Goal: Information Seeking & Learning: Learn about a topic

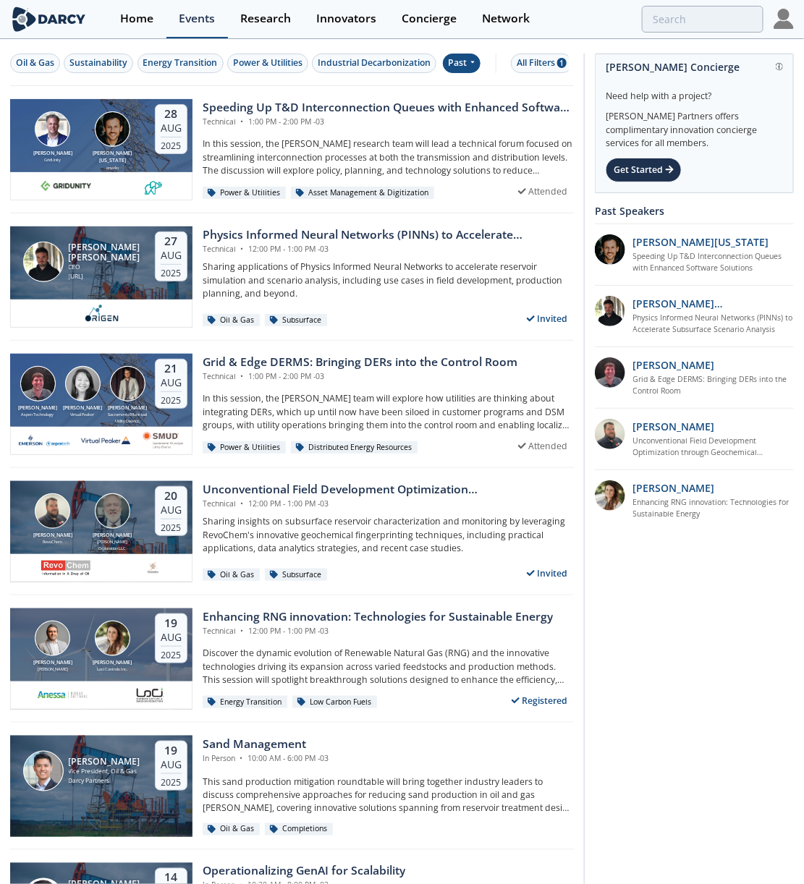
click at [171, 19] on link "Events" at bounding box center [196, 19] width 61 height 38
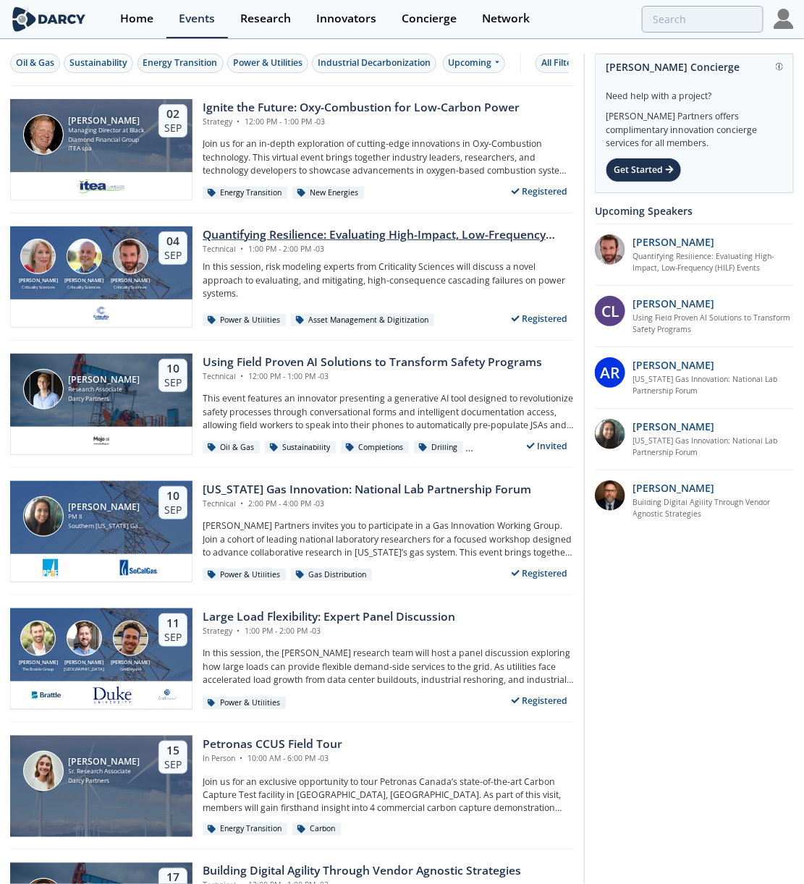
click at [338, 241] on div "Quantifying Resilience: Evaluating High-Impact, Low-Frequency (HILF) Events" at bounding box center [388, 234] width 371 height 17
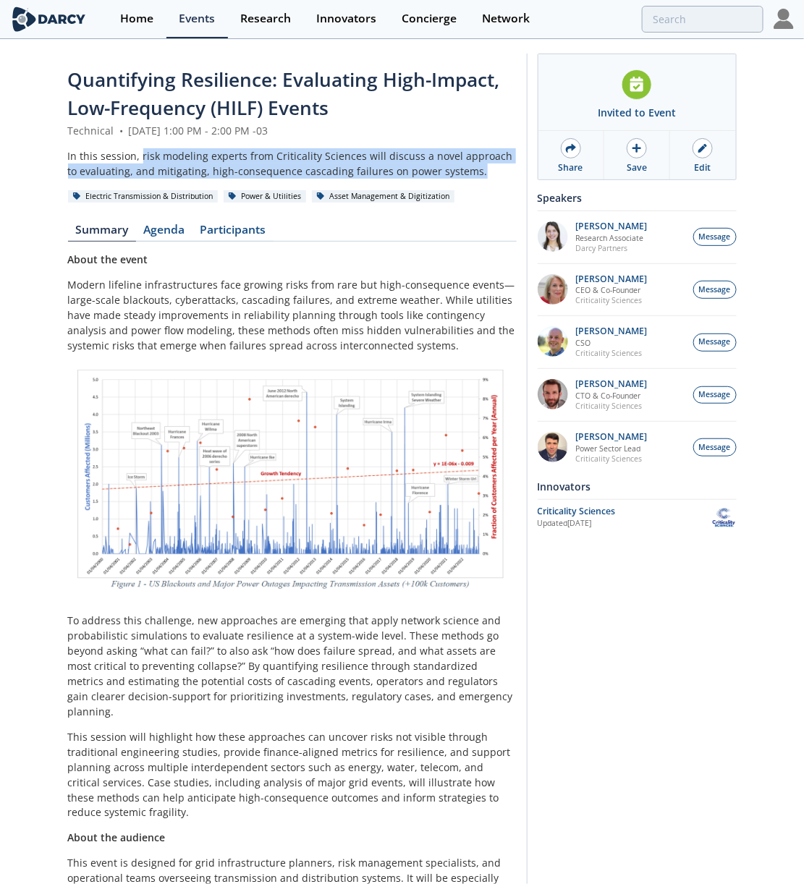
drag, startPoint x: 466, startPoint y: 170, endPoint x: 140, endPoint y: 149, distance: 326.2
click at [140, 150] on div "In this session, risk modeling experts from Criticality Sciences will discuss a…" at bounding box center [292, 163] width 448 height 30
copy div "risk modeling experts from Criticality Sciences will discuss a novel approach t…"
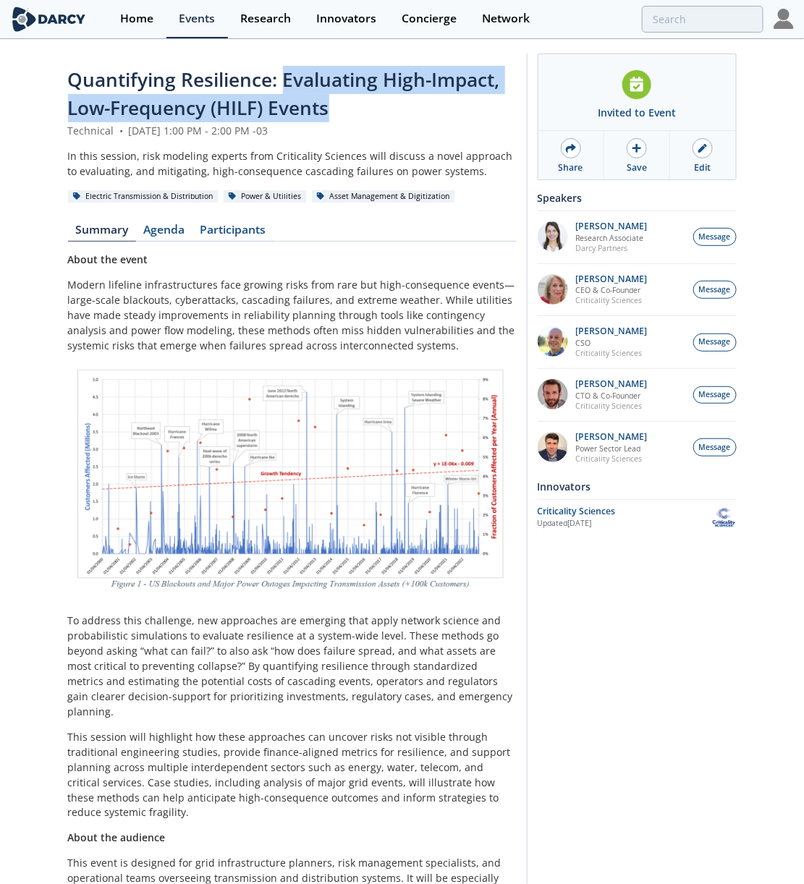
drag, startPoint x: 339, startPoint y: 111, endPoint x: 284, endPoint y: 81, distance: 62.5
click at [284, 81] on div "Quantifying Resilience: Evaluating High-Impact, Low-Frequency (HILF) Events" at bounding box center [292, 94] width 448 height 57
copy span "Evaluating High-Impact, Low-Frequency (HILF) Events"
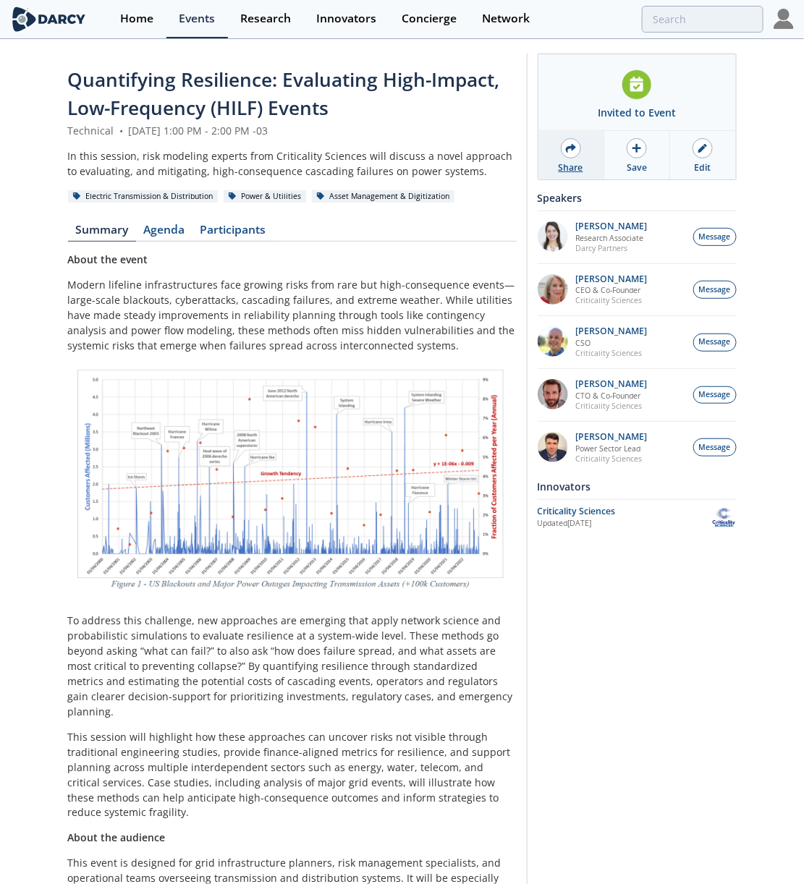
click at [564, 154] on div at bounding box center [571, 148] width 20 height 20
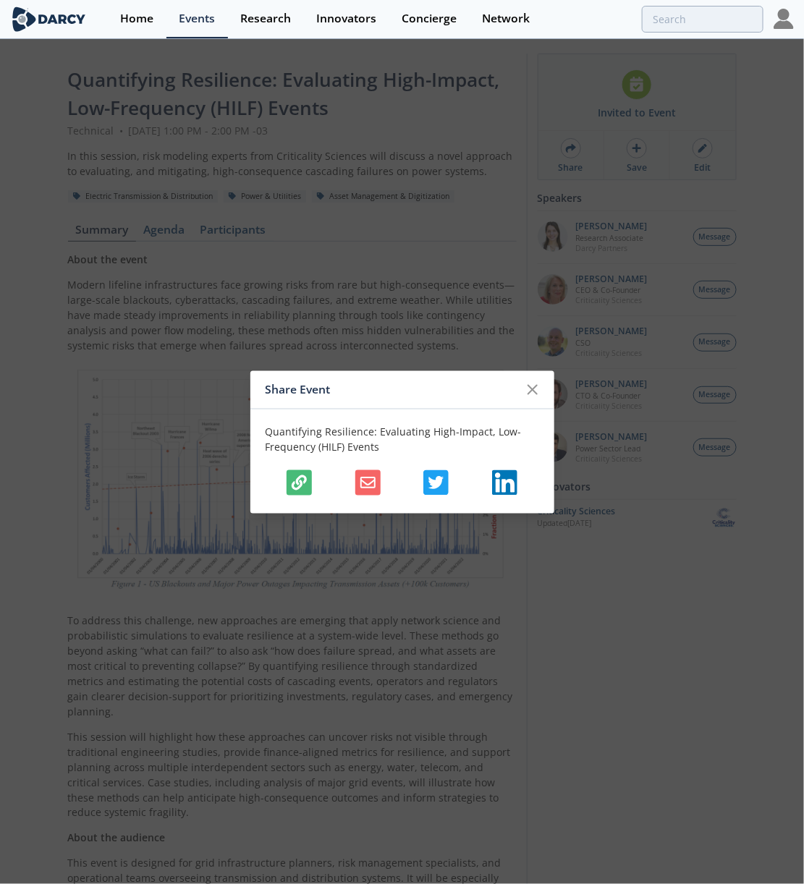
click at [306, 486] on icon "button" at bounding box center [299, 482] width 15 height 15
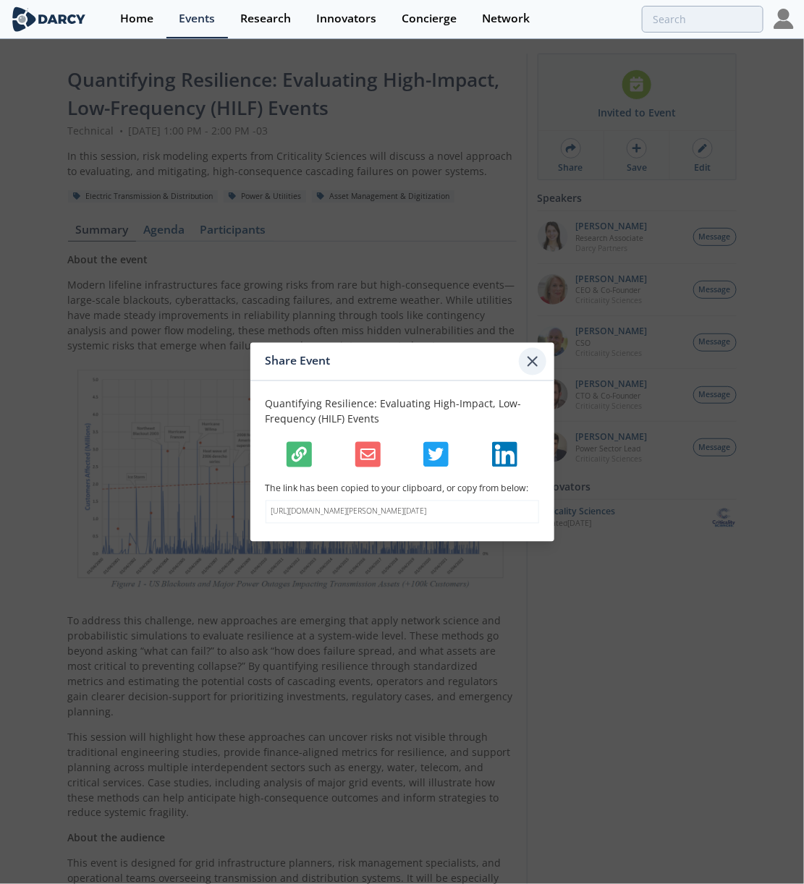
click at [540, 353] on icon at bounding box center [532, 361] width 17 height 17
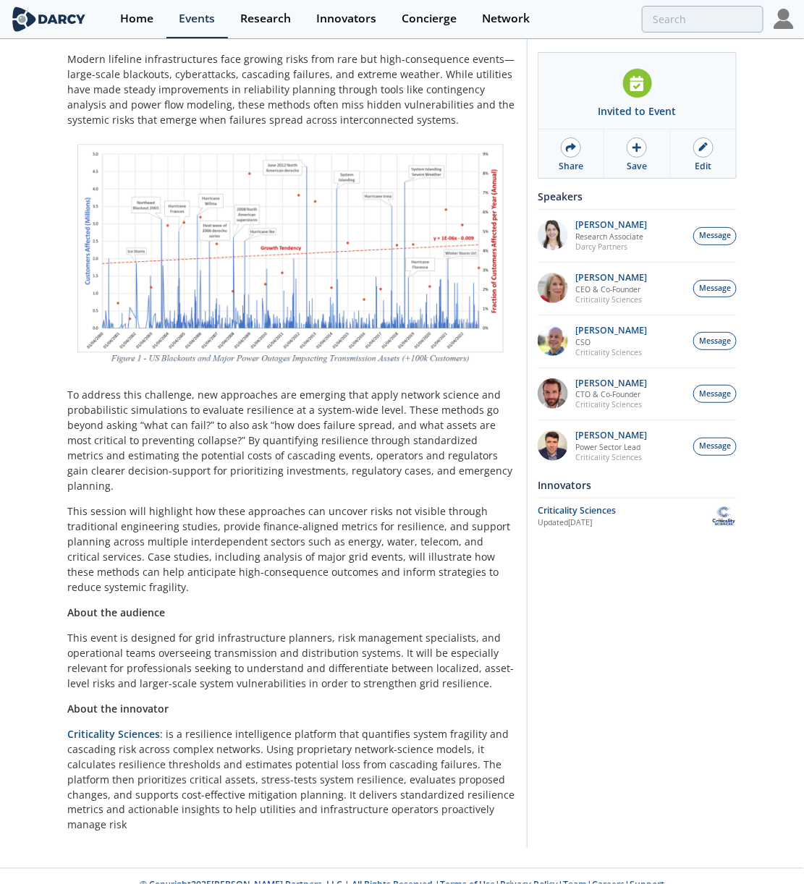
scroll to position [228, 0]
